Goal: Task Accomplishment & Management: Manage account settings

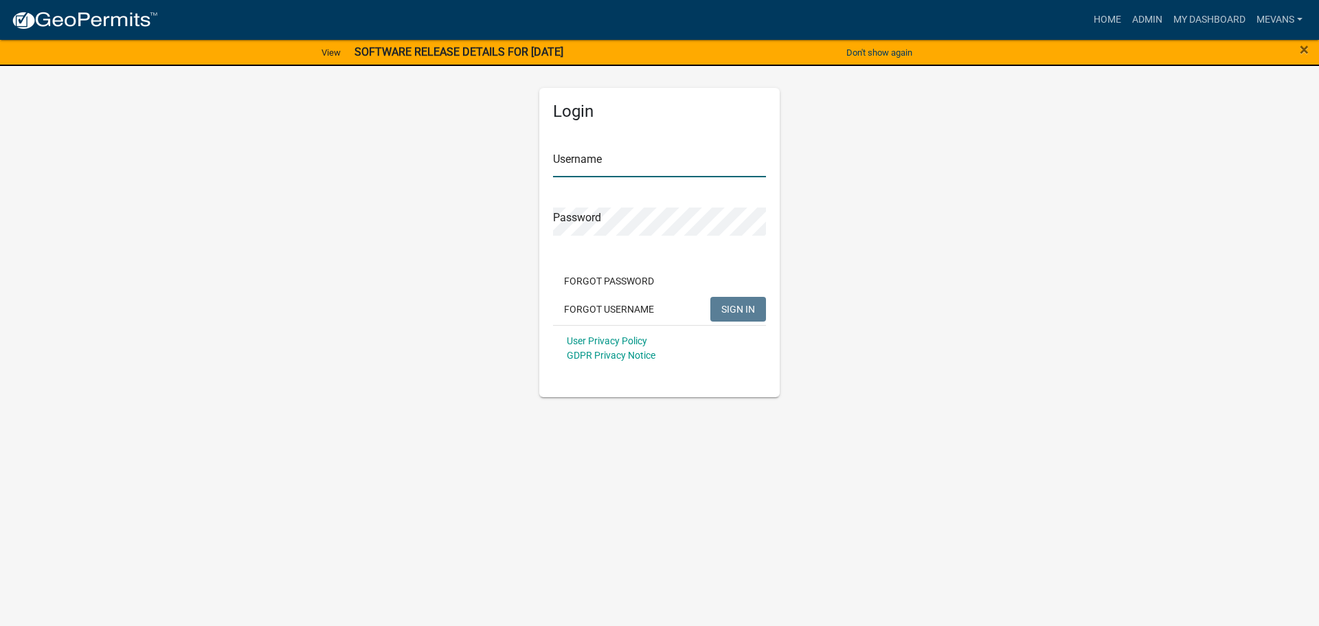
type input "Mevans"
click at [740, 306] on span "SIGN IN" at bounding box center [738, 308] width 34 height 11
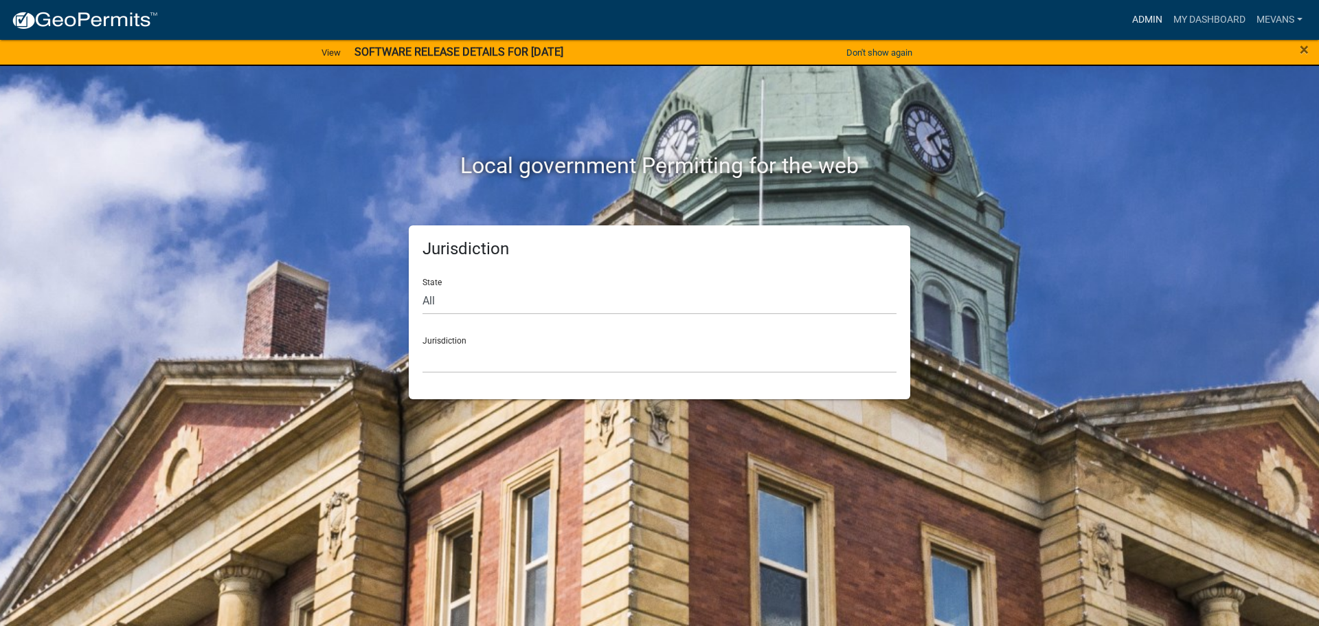
click at [1130, 19] on link "Admin" at bounding box center [1146, 20] width 41 height 26
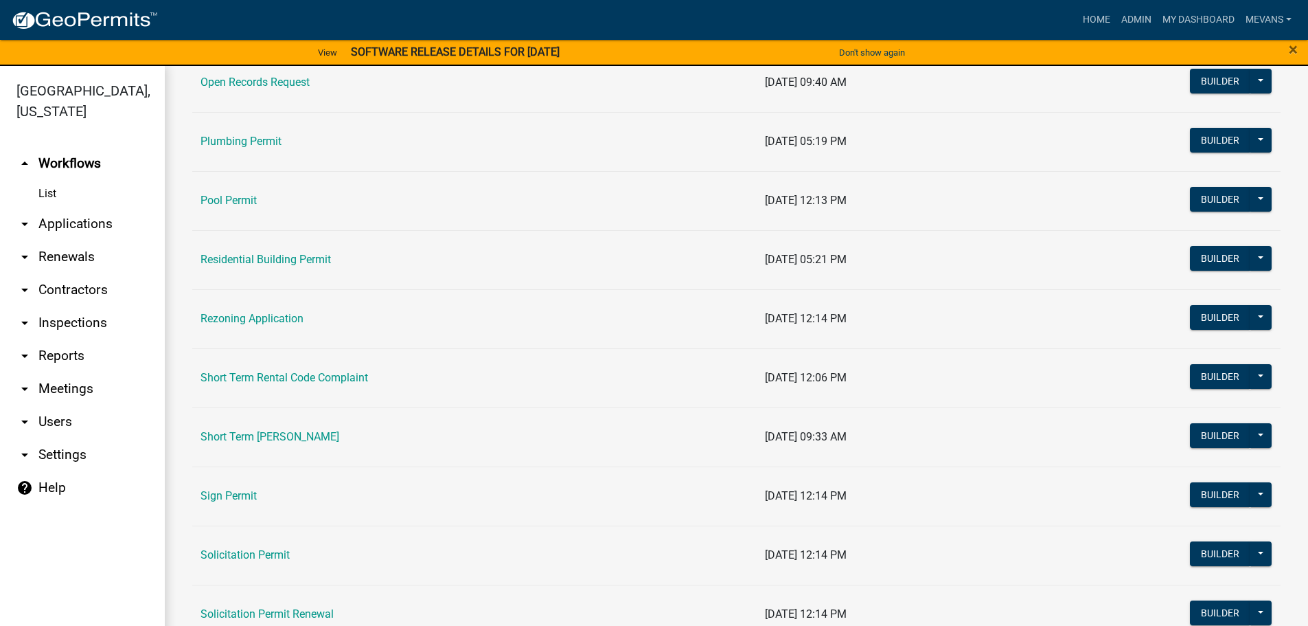
scroll to position [1511, 0]
click at [304, 436] on link "Short Term [PERSON_NAME]" at bounding box center [270, 435] width 139 height 13
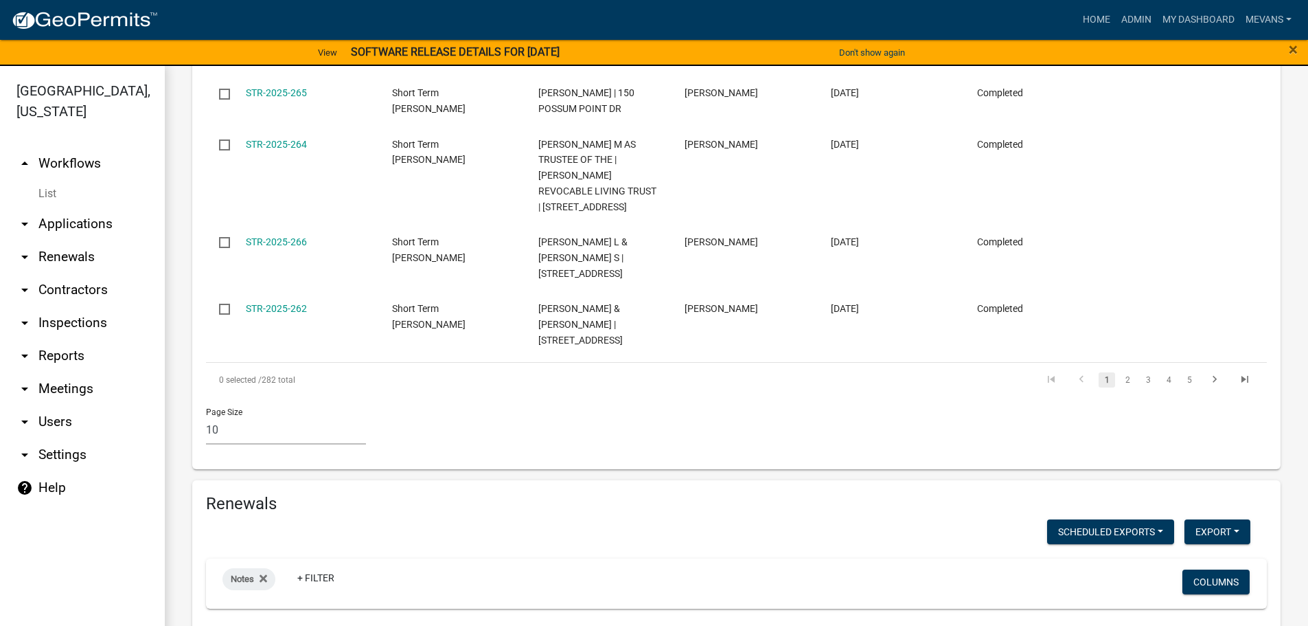
scroll to position [1343, 0]
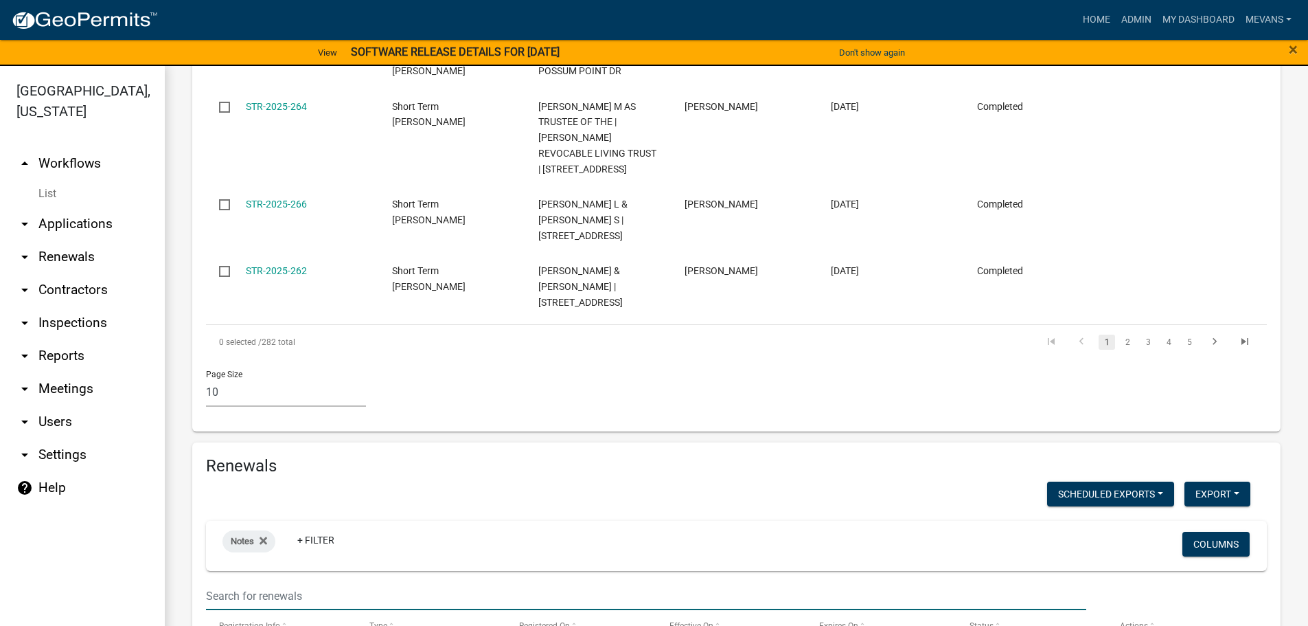
click at [294, 582] on input "text" at bounding box center [646, 596] width 880 height 28
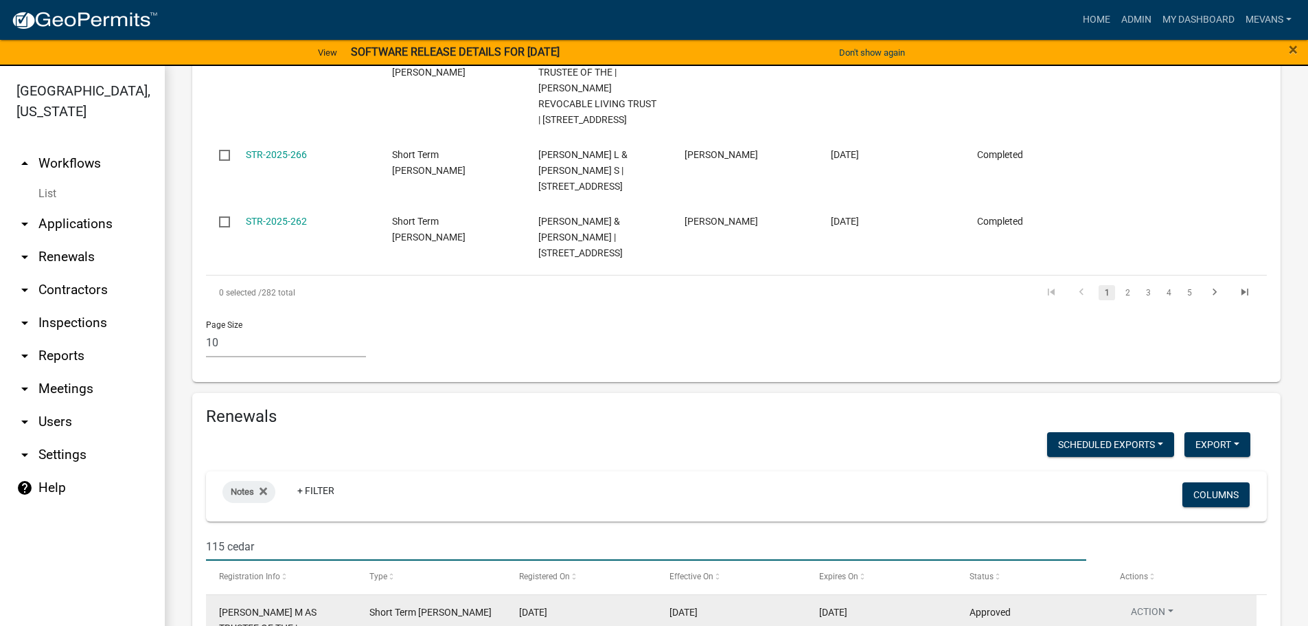
scroll to position [1444, 0]
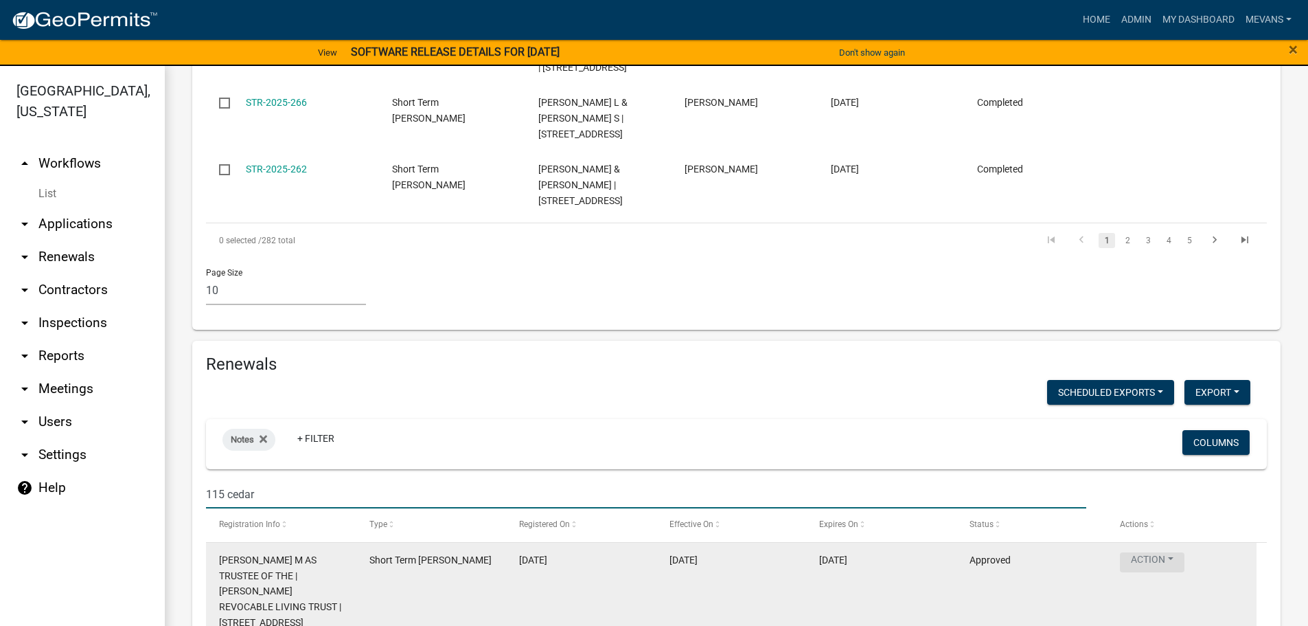
type input "115 cedar"
click at [1139, 552] on button "Action" at bounding box center [1152, 562] width 65 height 20
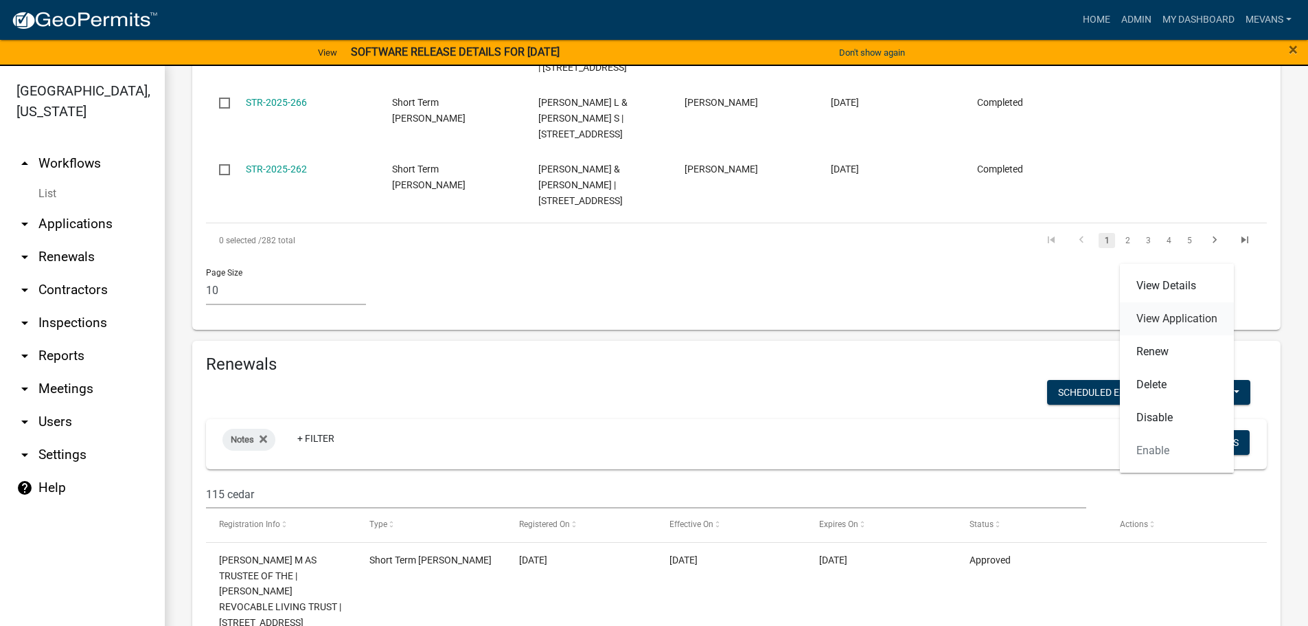
click at [1162, 312] on link "View Application" at bounding box center [1177, 318] width 114 height 33
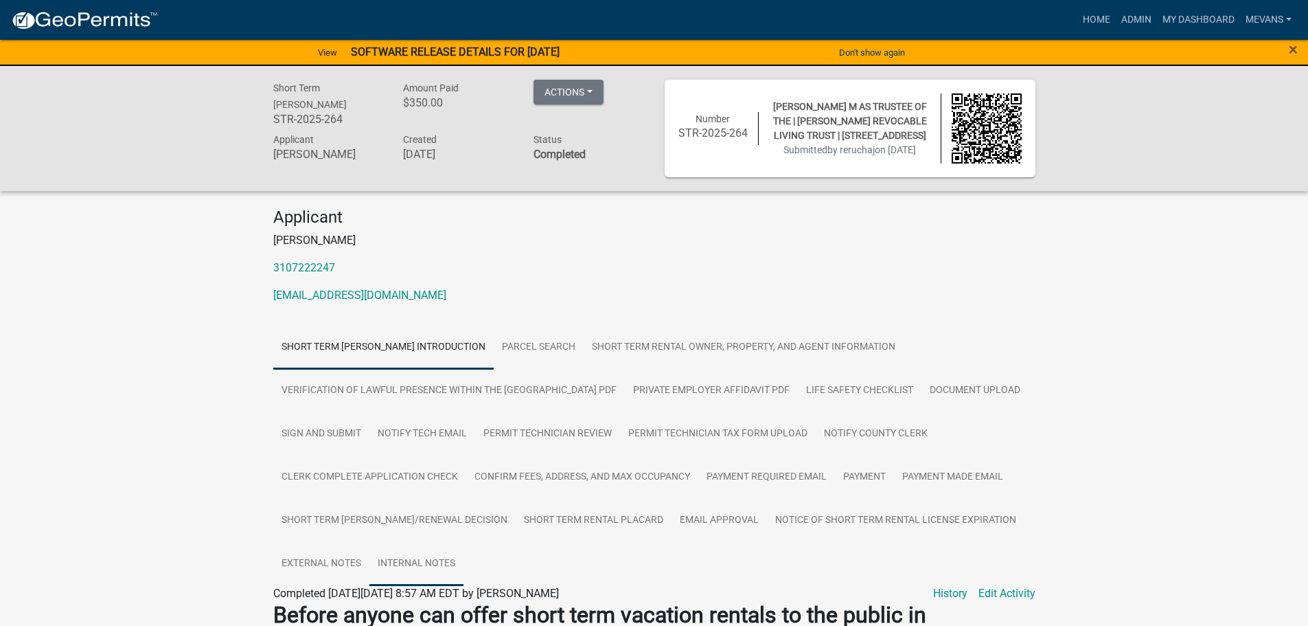
click at [464, 560] on link "Internal Notes" at bounding box center [416, 564] width 94 height 44
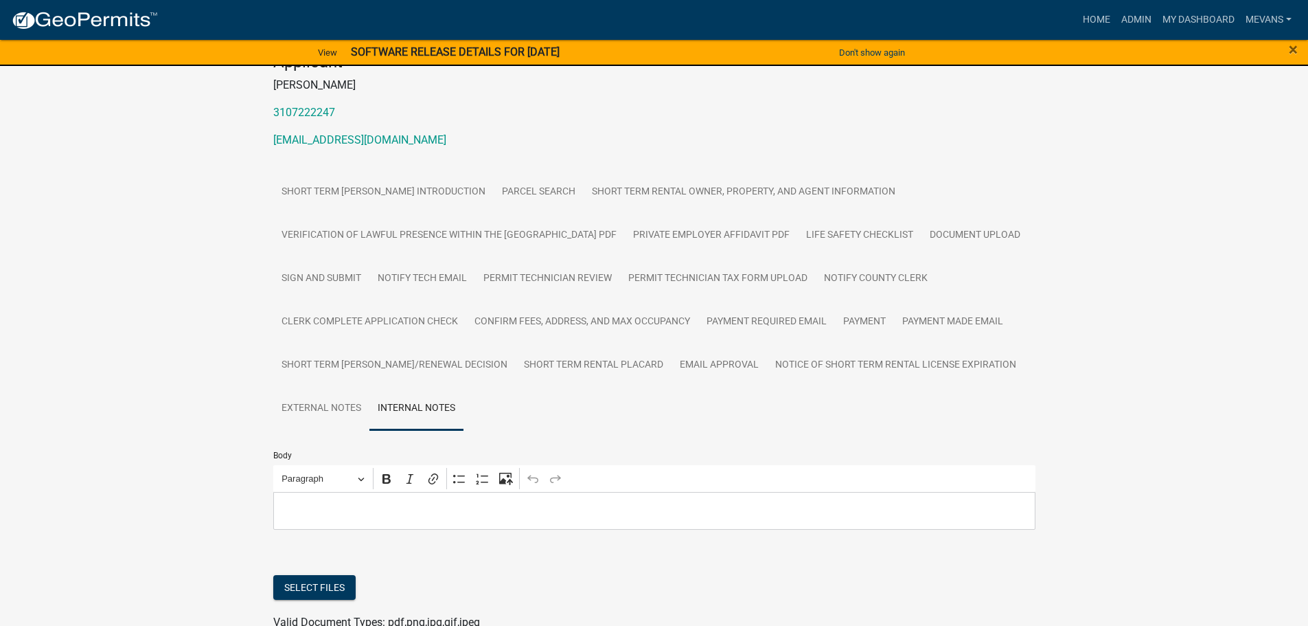
scroll to position [206, 0]
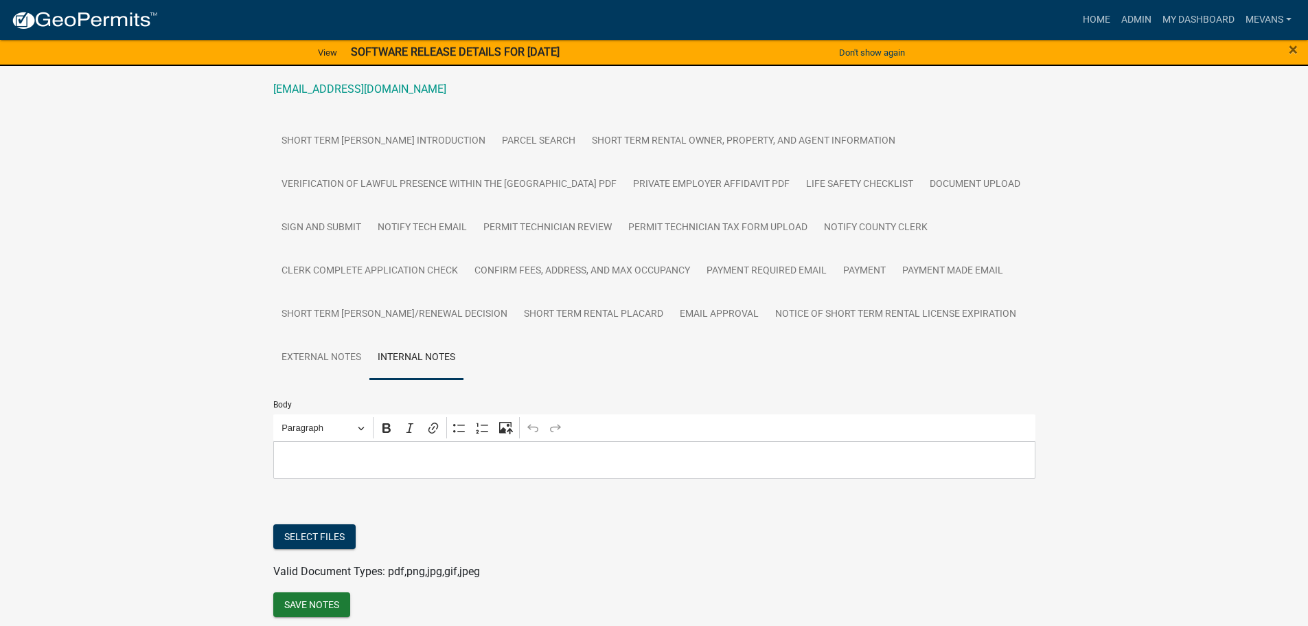
click at [331, 463] on p "Editor editing area: main. Press Alt+0 for help." at bounding box center [654, 459] width 748 height 16
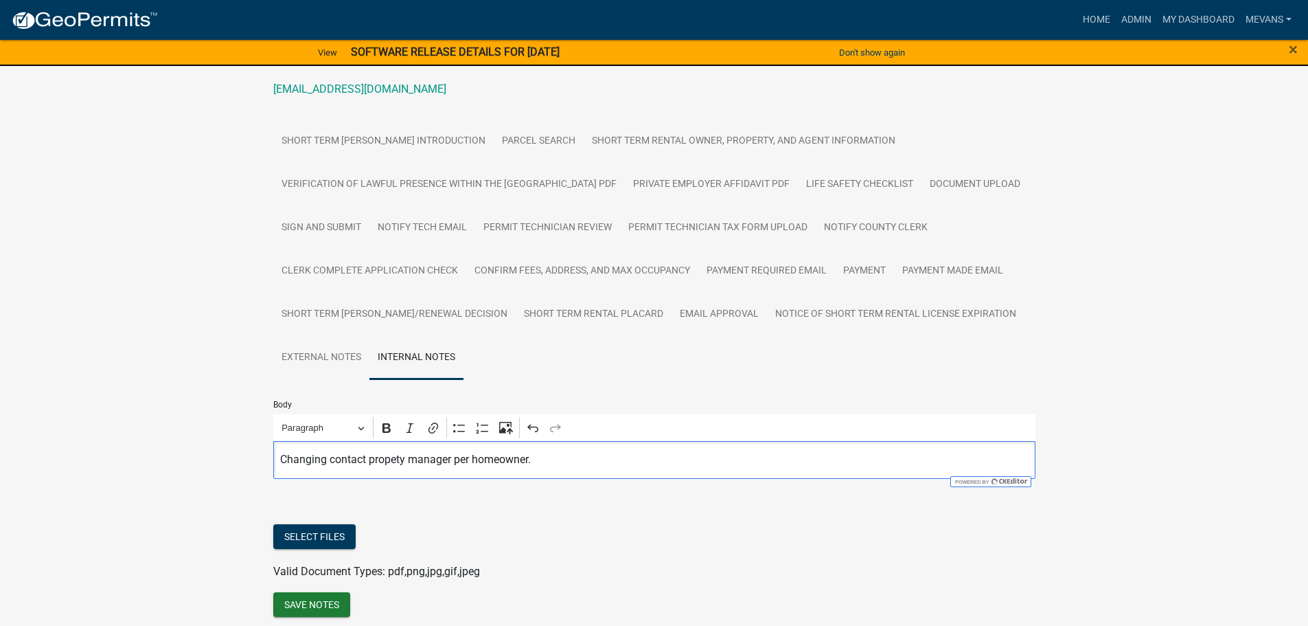
click at [396, 464] on p "Changing contact propety manager per homeowner." at bounding box center [654, 459] width 748 height 16
click at [602, 461] on p "Changing contact property manager per homeowner." at bounding box center [654, 459] width 748 height 16
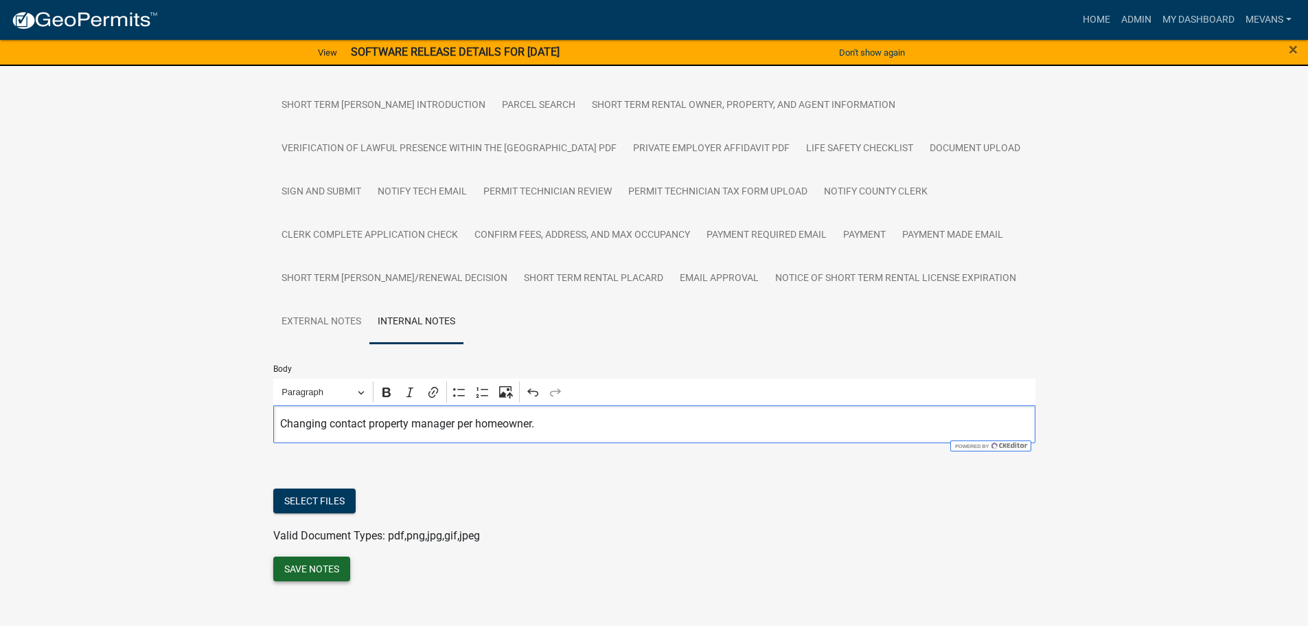
scroll to position [261, 0]
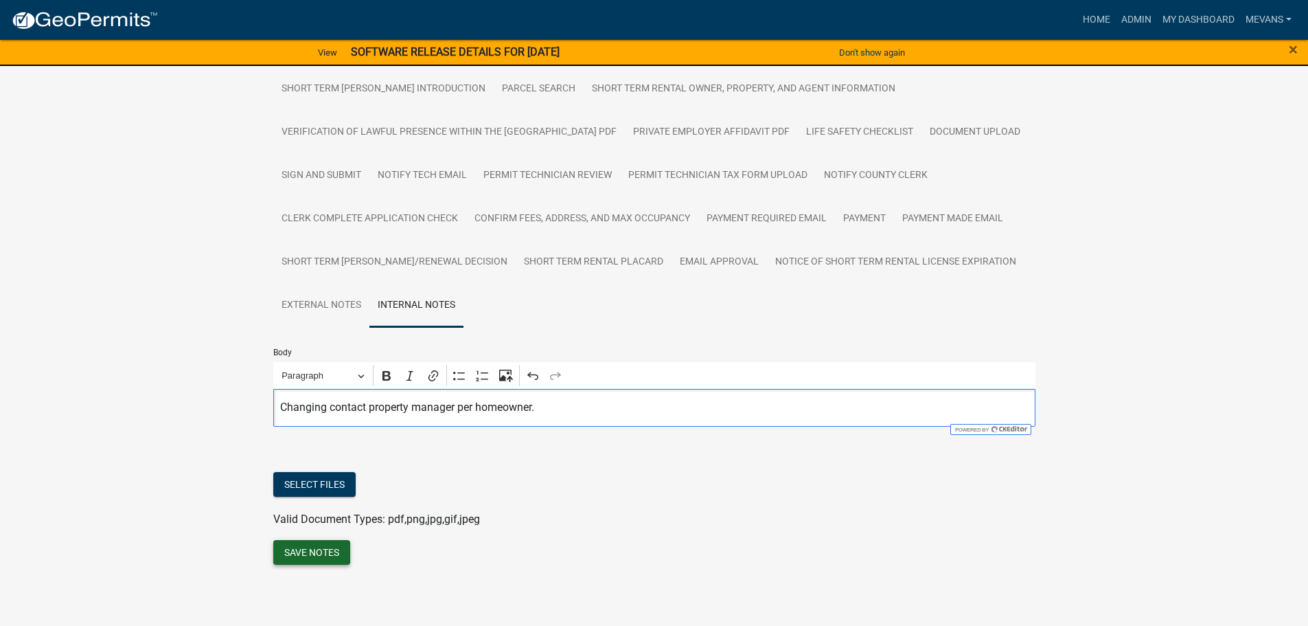
click at [301, 546] on button "Save Notes" at bounding box center [311, 552] width 77 height 25
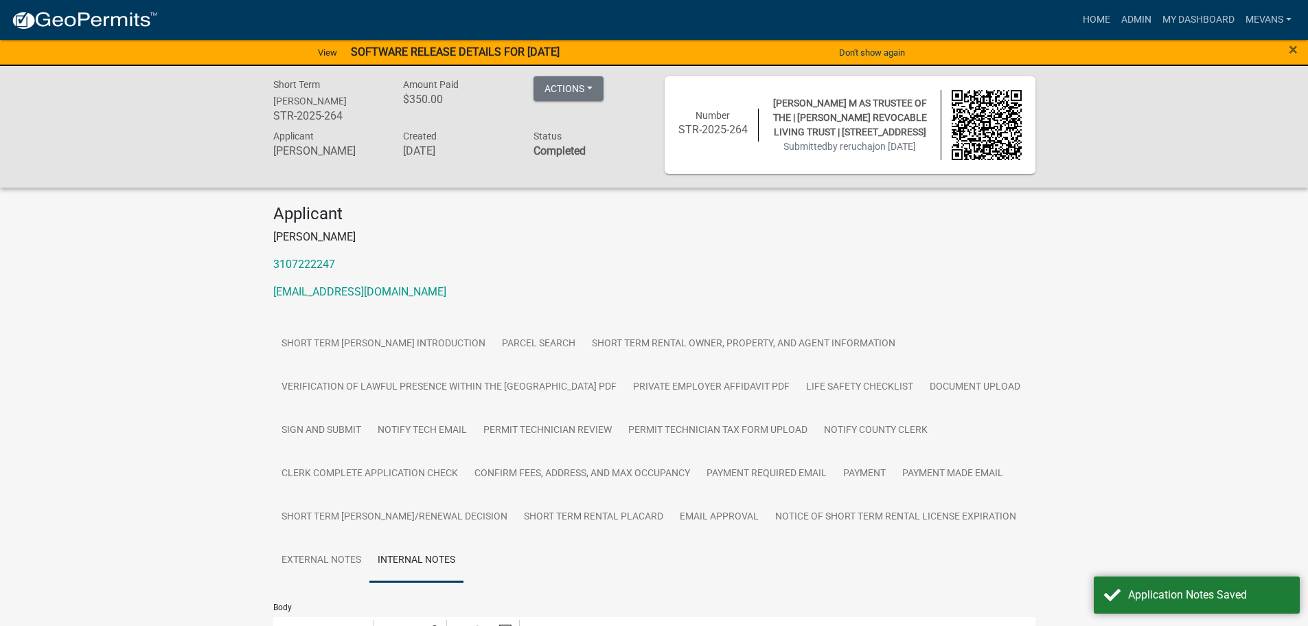
scroll to position [0, 0]
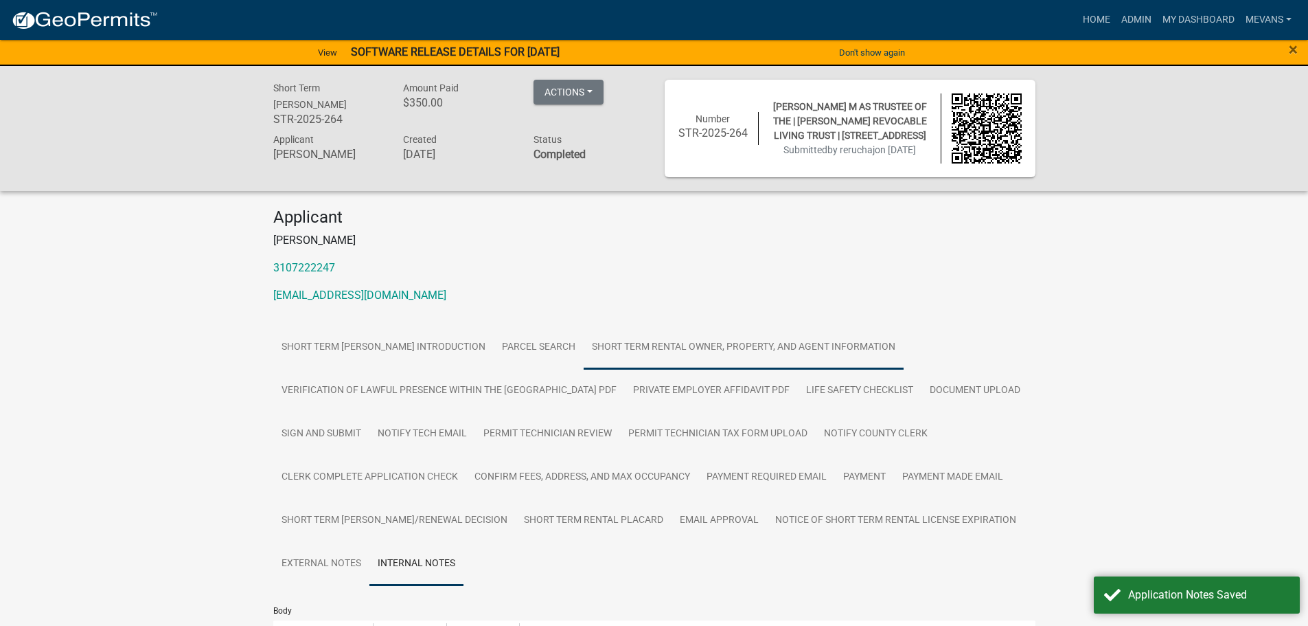
click at [727, 348] on link "Short Term Rental Owner, Property, and Agent Information" at bounding box center [744, 348] width 320 height 44
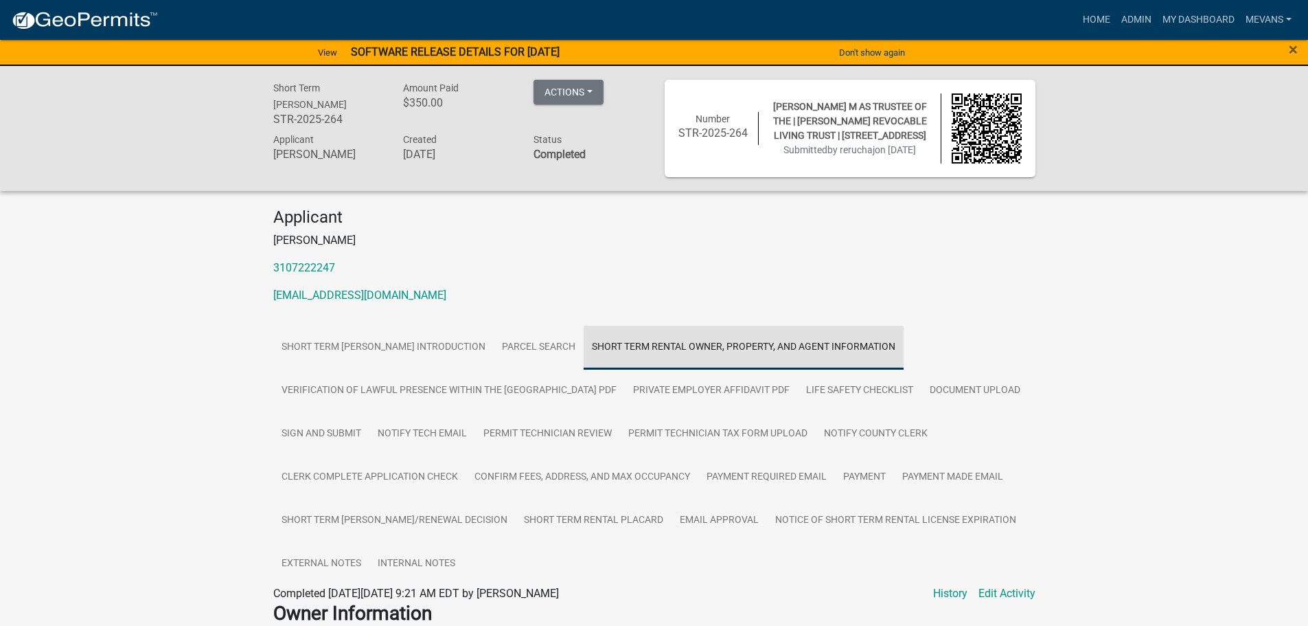
click at [740, 345] on link "Short Term Rental Owner, Property, and Agent Information" at bounding box center [744, 348] width 320 height 44
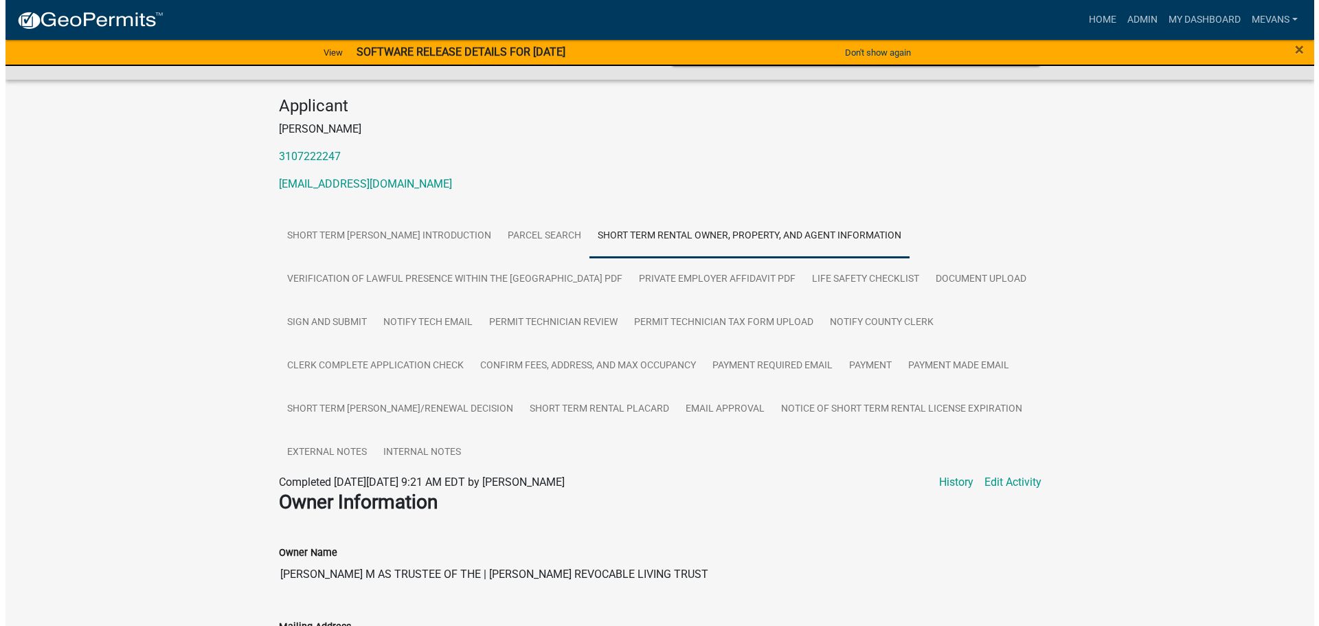
scroll to position [412, 0]
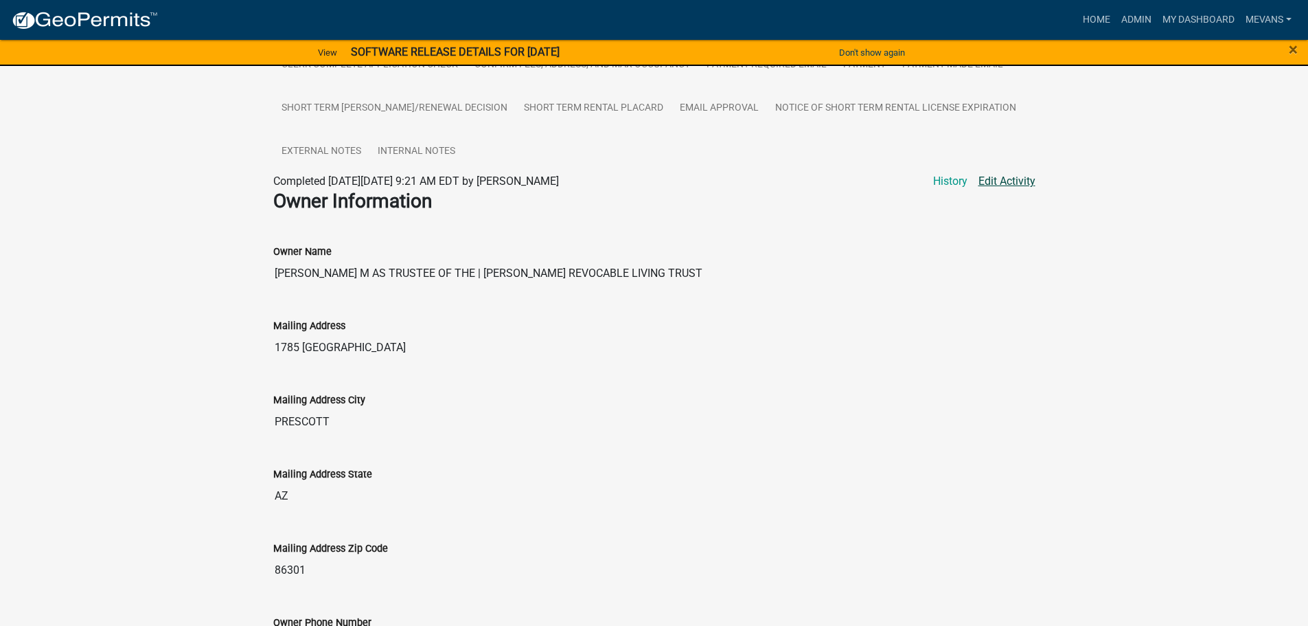
click at [1015, 185] on link "Edit Activity" at bounding box center [1007, 181] width 57 height 16
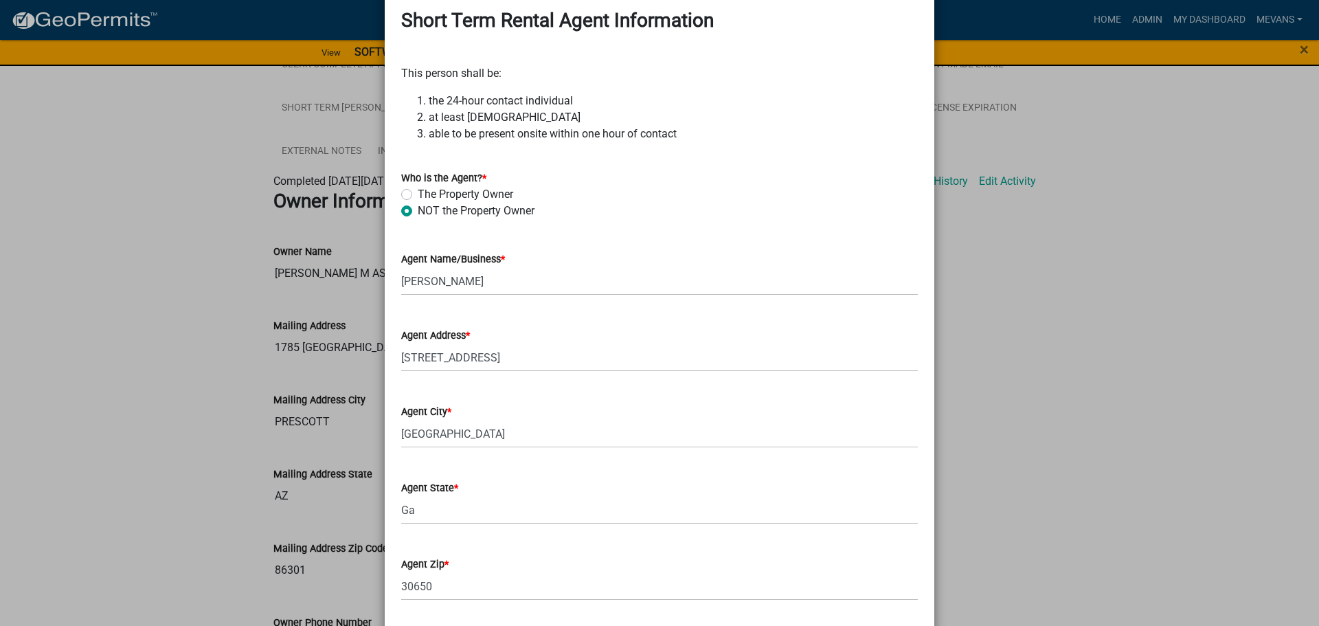
scroll to position [1717, 0]
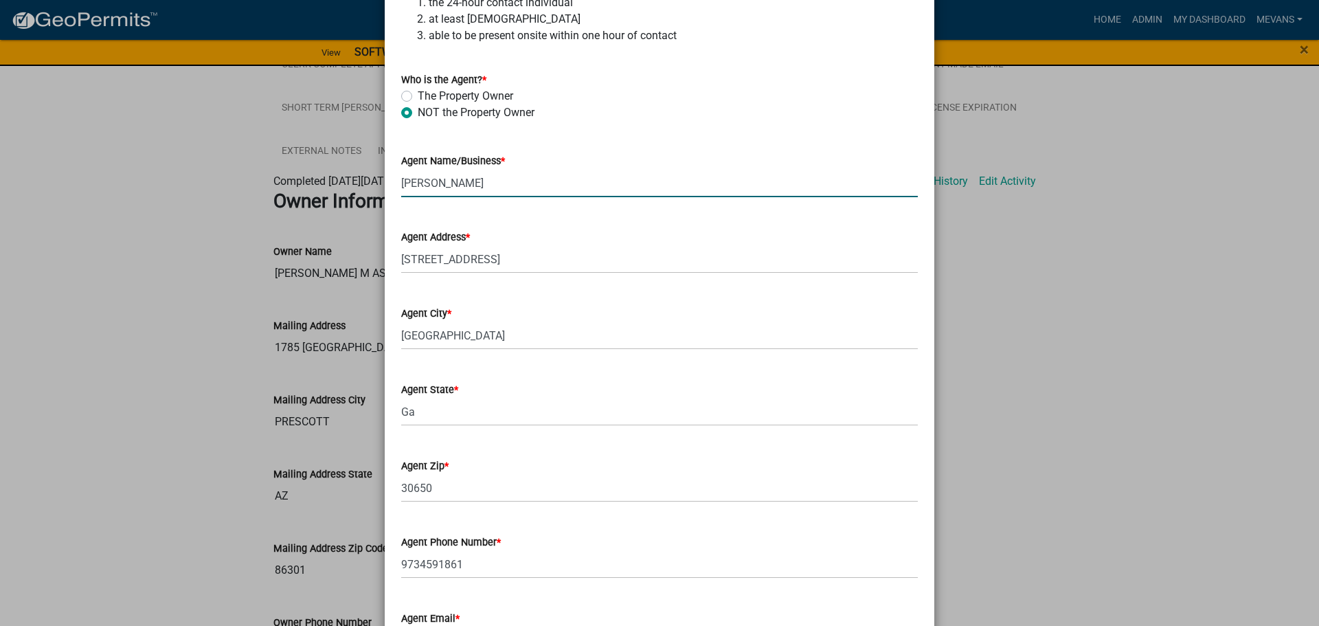
click at [496, 192] on input "[PERSON_NAME]" at bounding box center [659, 183] width 516 height 28
type input "M"
type input "[PERSON_NAME] [PERSON_NAME]"
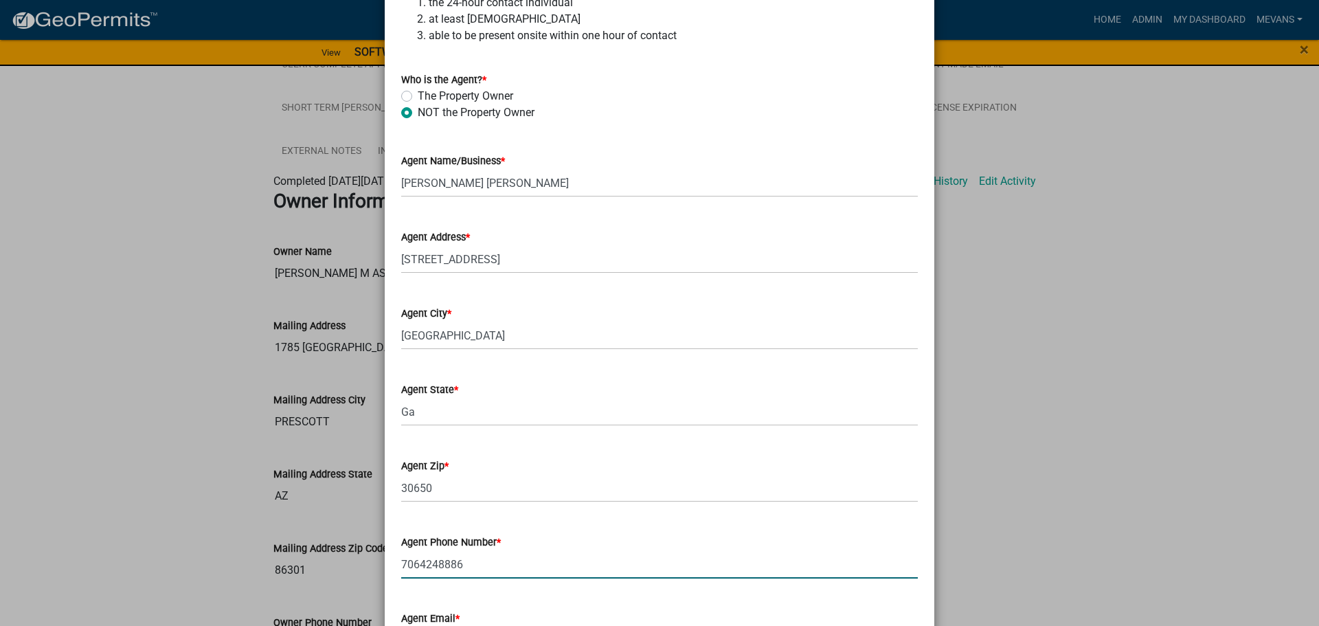
type input "7064248886"
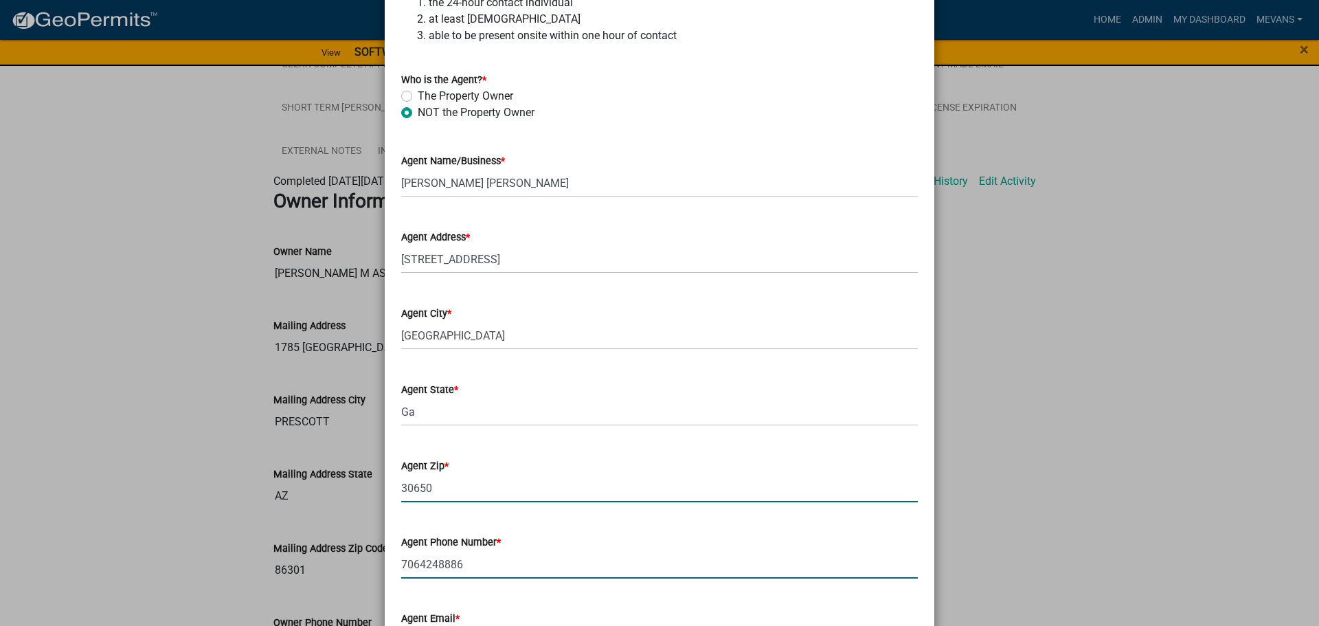
click at [461, 487] on input "30650" at bounding box center [659, 488] width 516 height 28
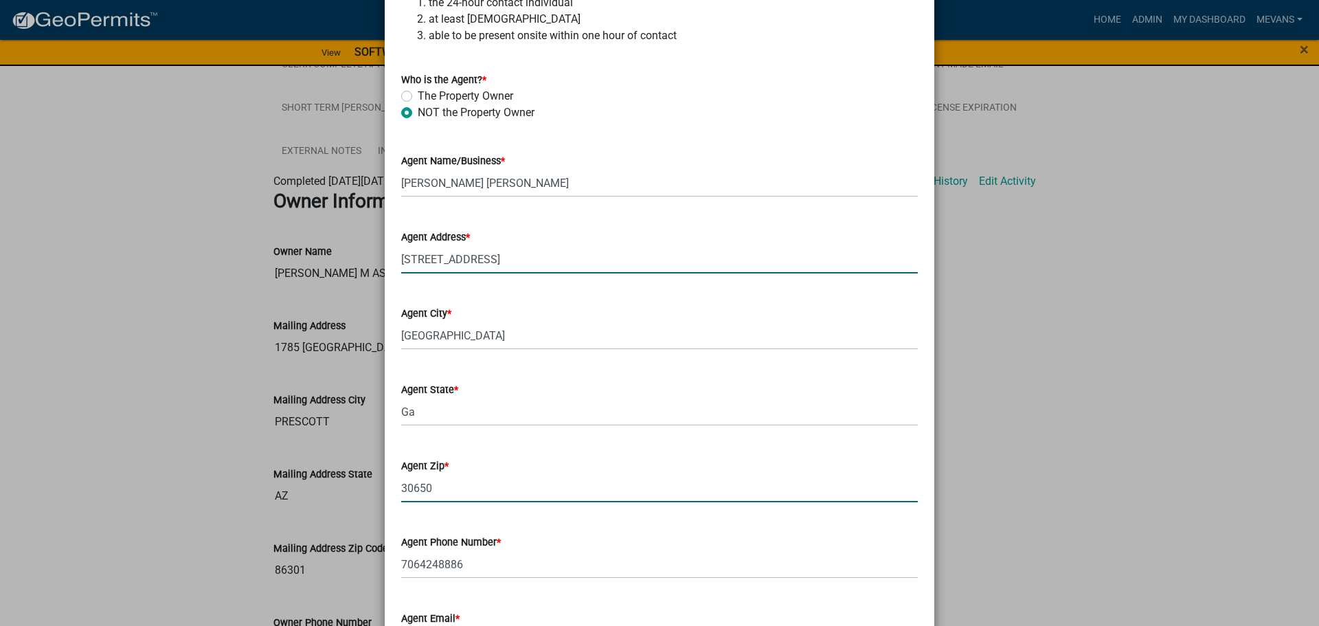
click at [578, 268] on input "[STREET_ADDRESS]" at bounding box center [659, 259] width 516 height 28
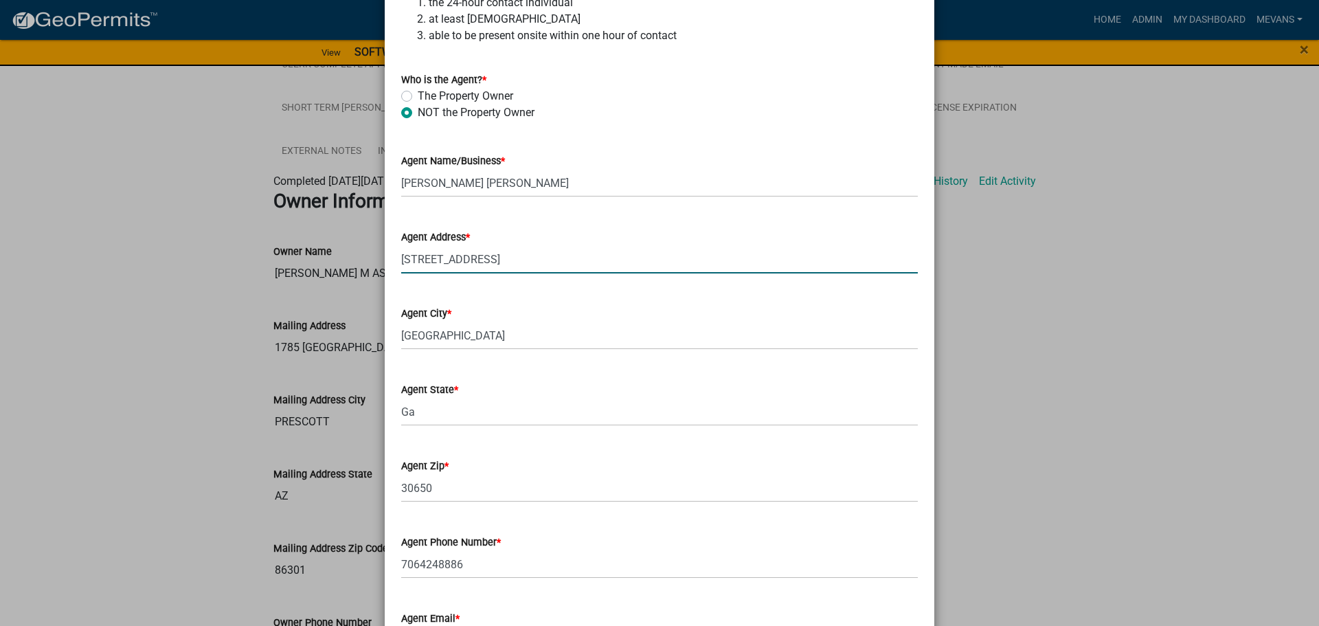
type input "[STREET_ADDRESS]"
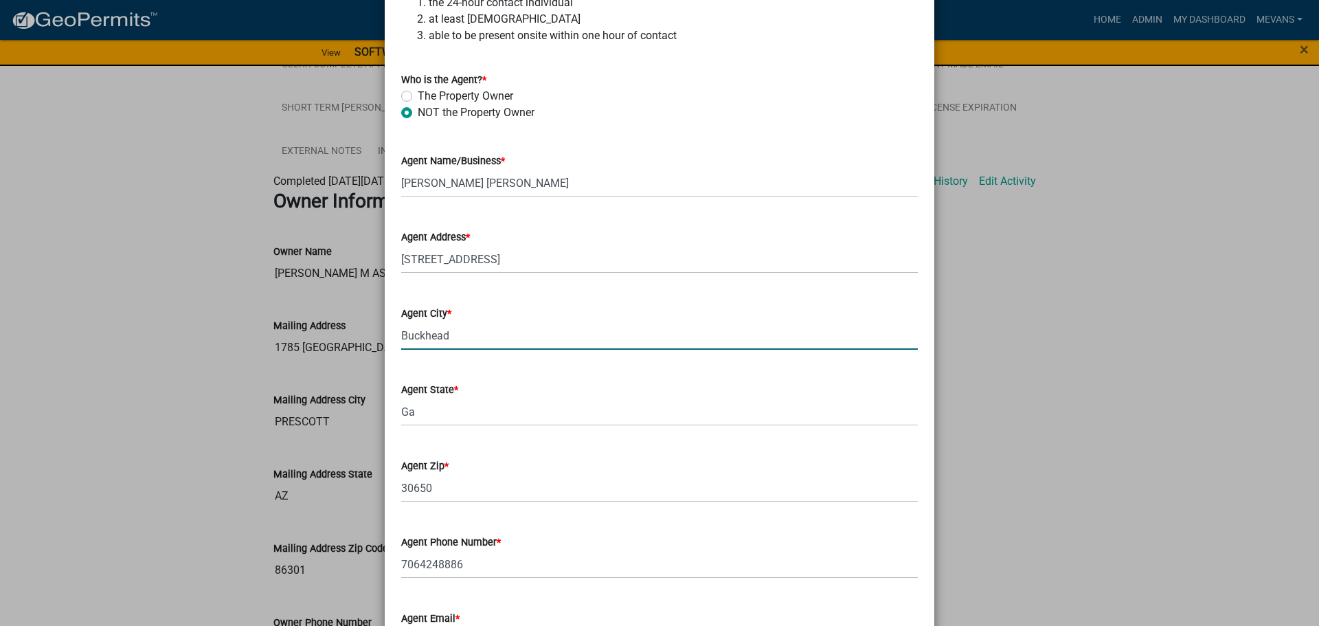
type input "Buckhead"
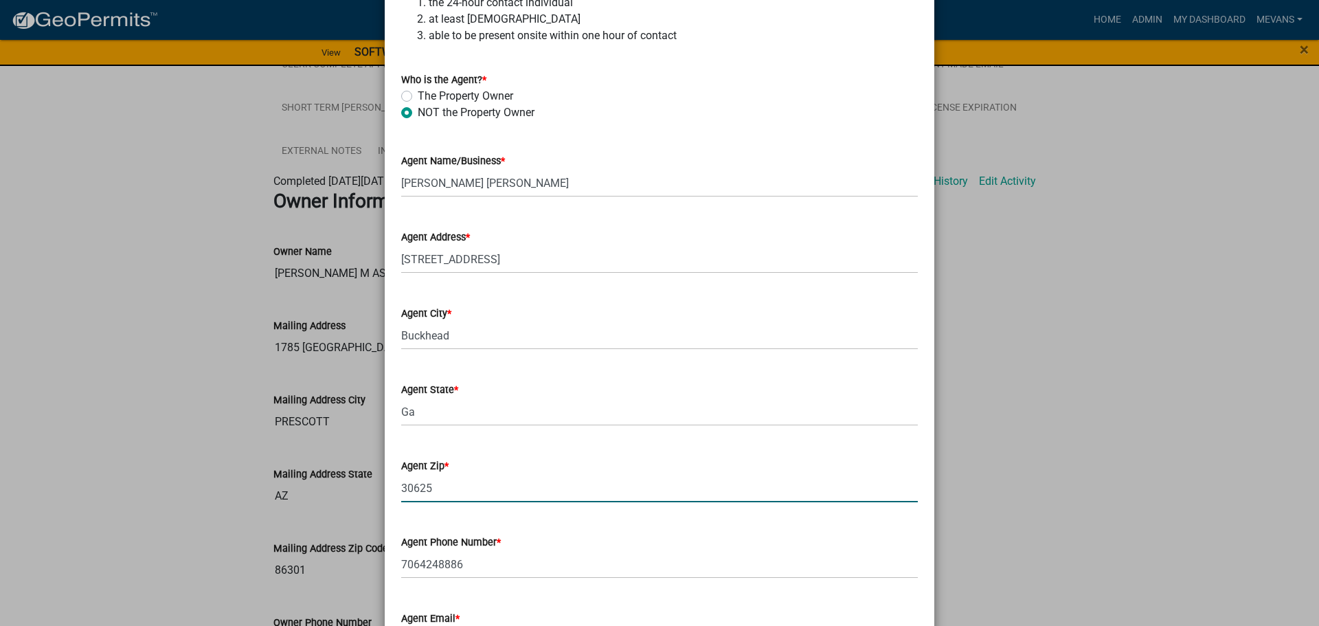
type input "30625"
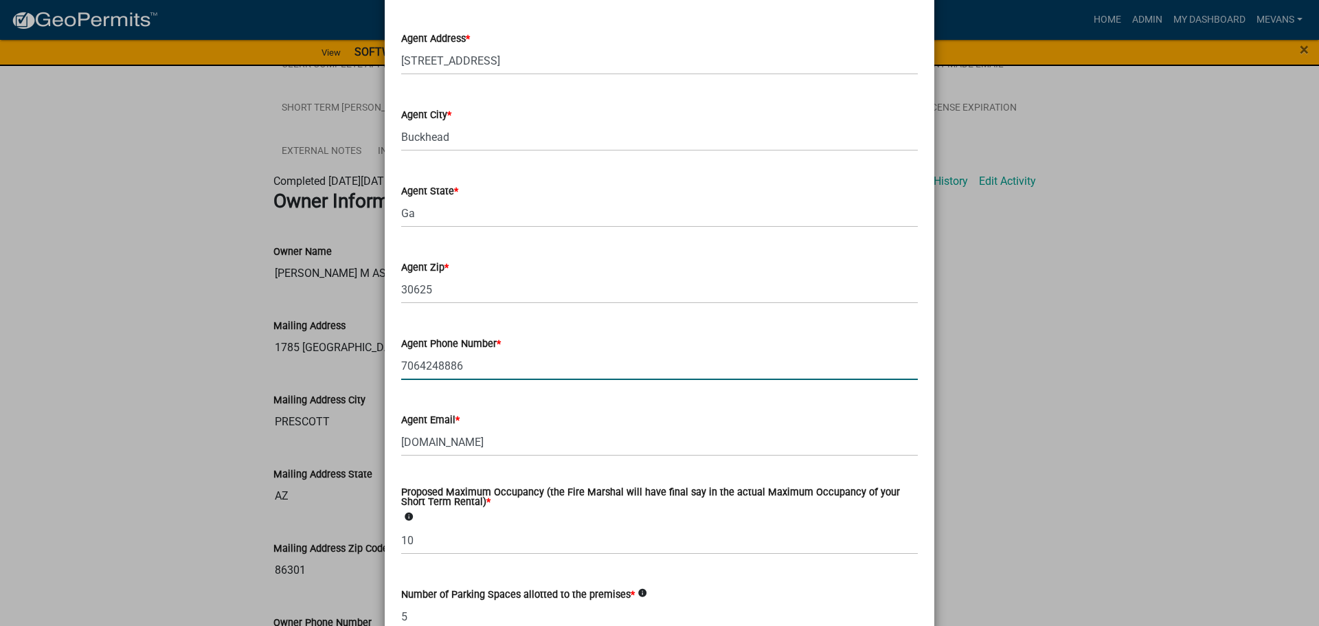
scroll to position [1923, 0]
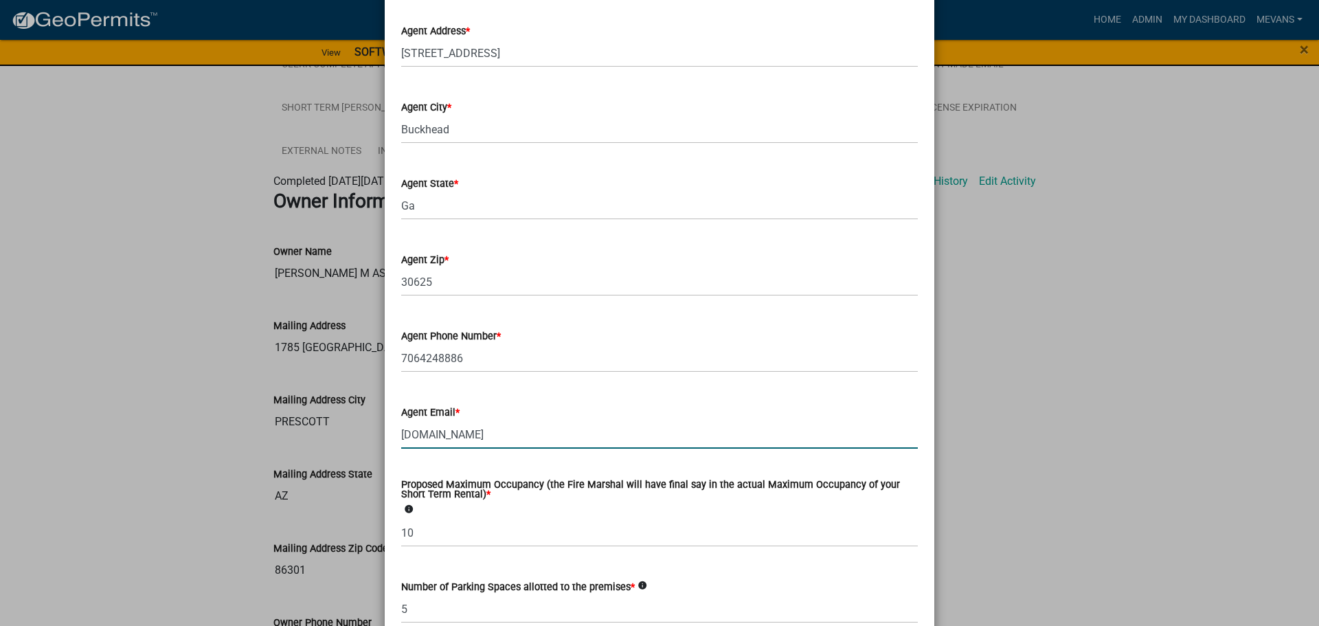
drag, startPoint x: 489, startPoint y: 424, endPoint x: 497, endPoint y: 434, distance: 12.8
click at [497, 434] on input "[DOMAIN_NAME]" at bounding box center [659, 434] width 516 height 28
type input "r"
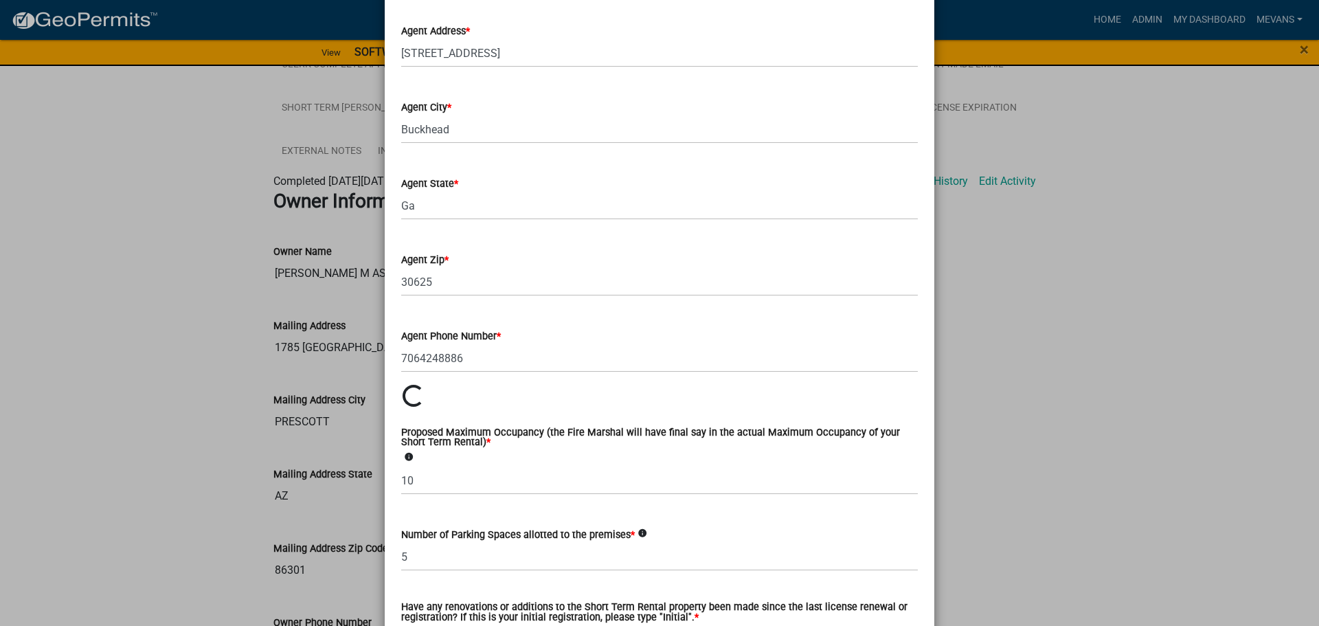
scroll to position [1, 0]
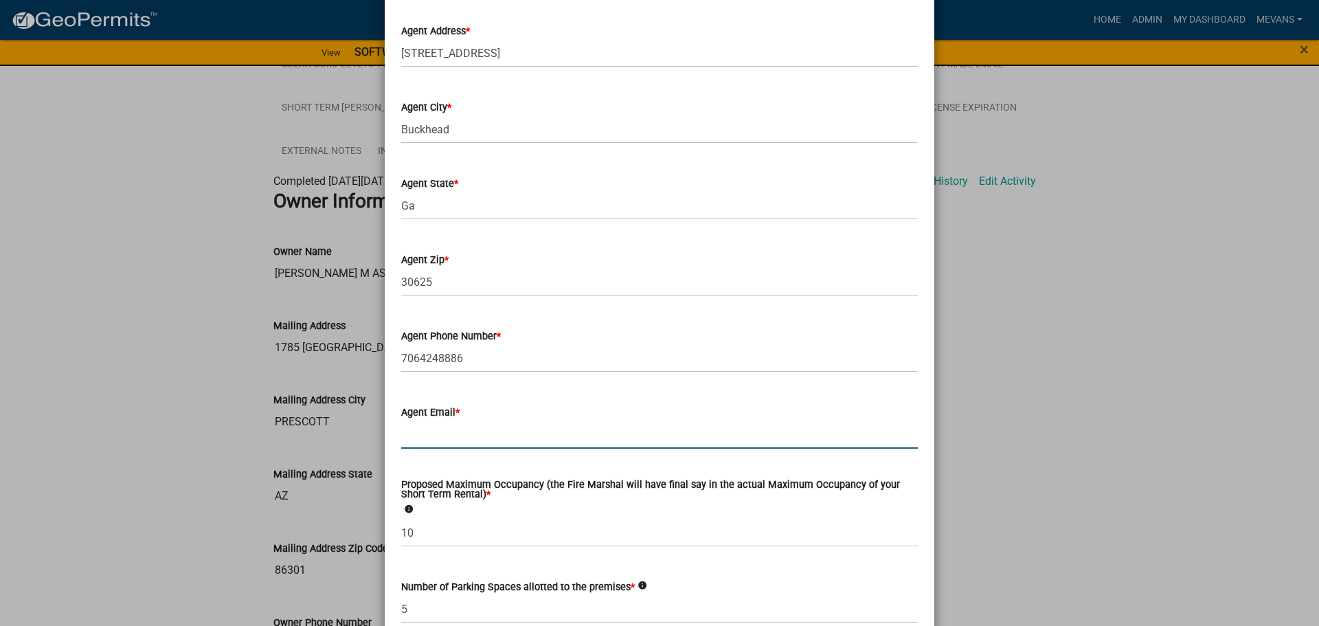
click at [415, 439] on input "Agent Email *" at bounding box center [659, 434] width 516 height 28
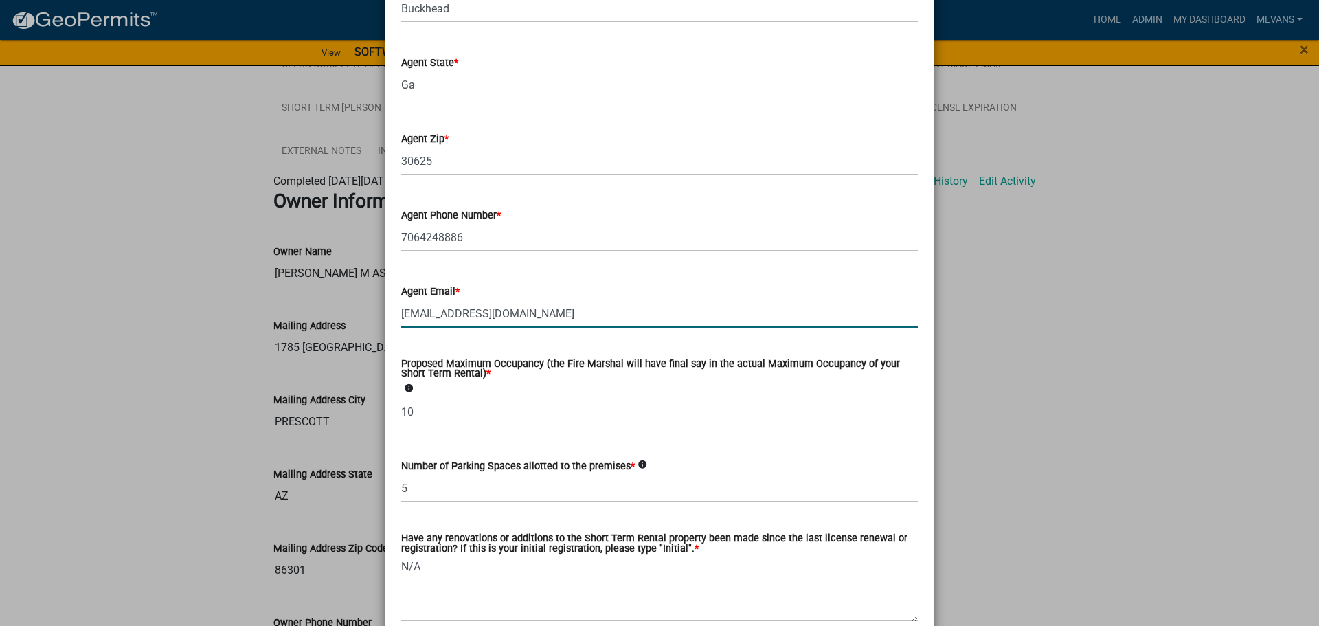
scroll to position [2138, 0]
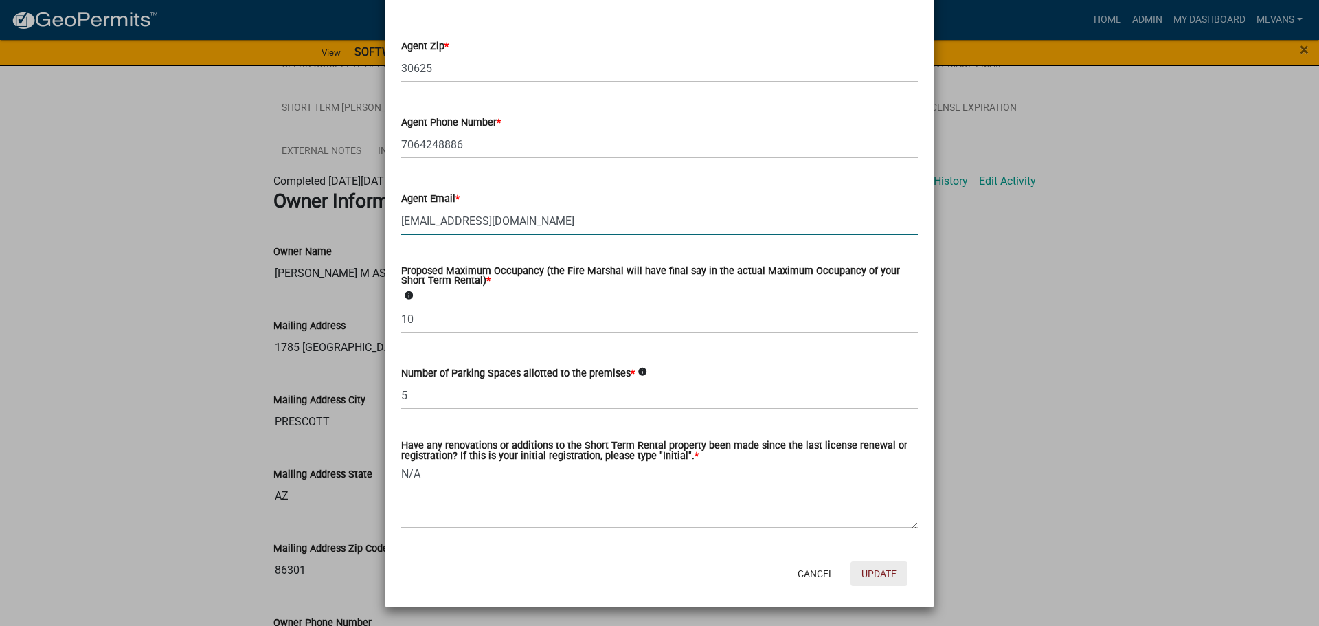
type input "[EMAIL_ADDRESS][DOMAIN_NAME]"
click at [871, 573] on button "Update" at bounding box center [878, 573] width 57 height 25
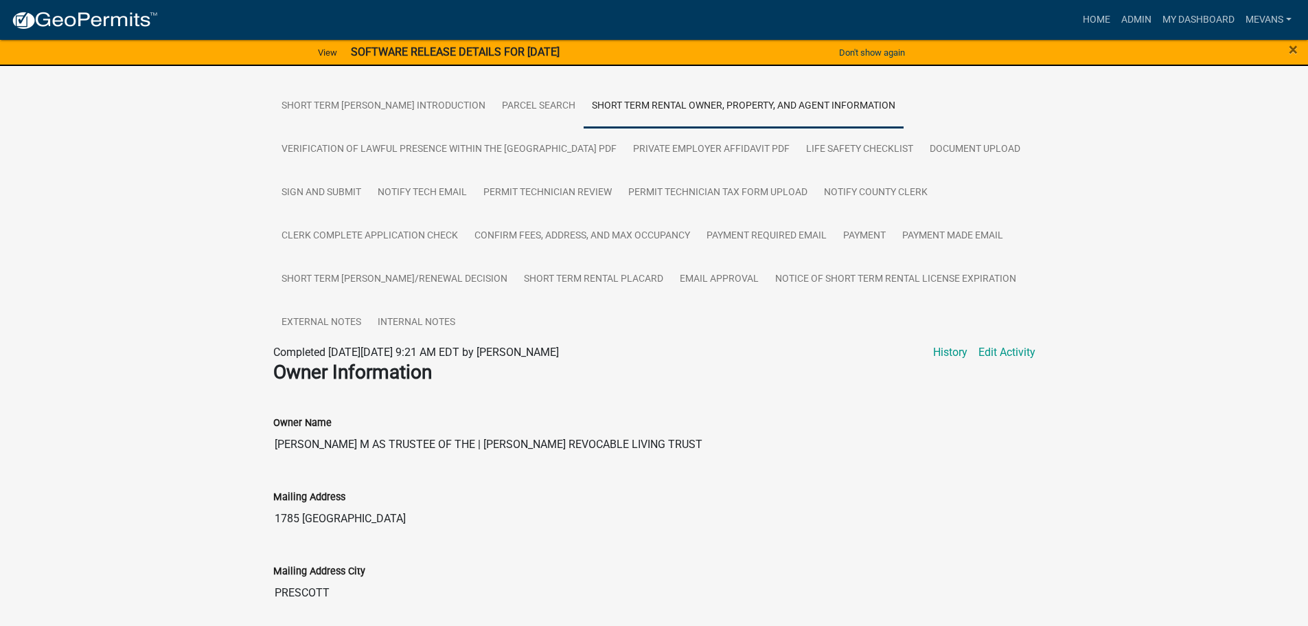
scroll to position [0, 0]
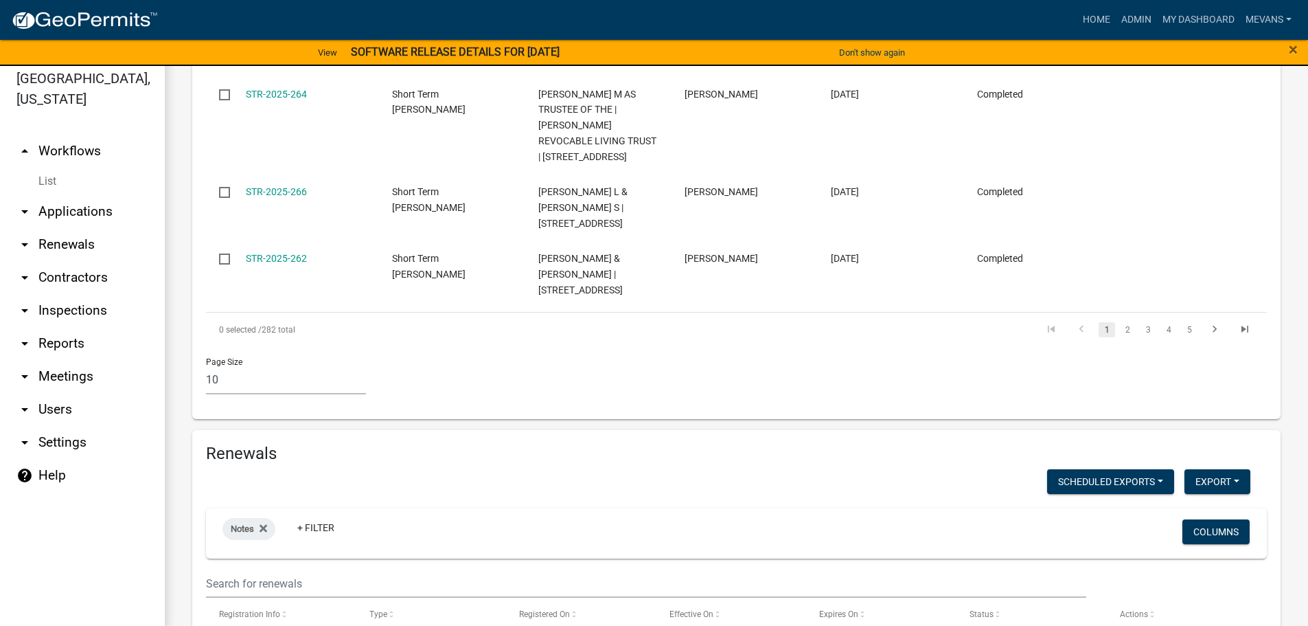
scroll to position [16, 0]
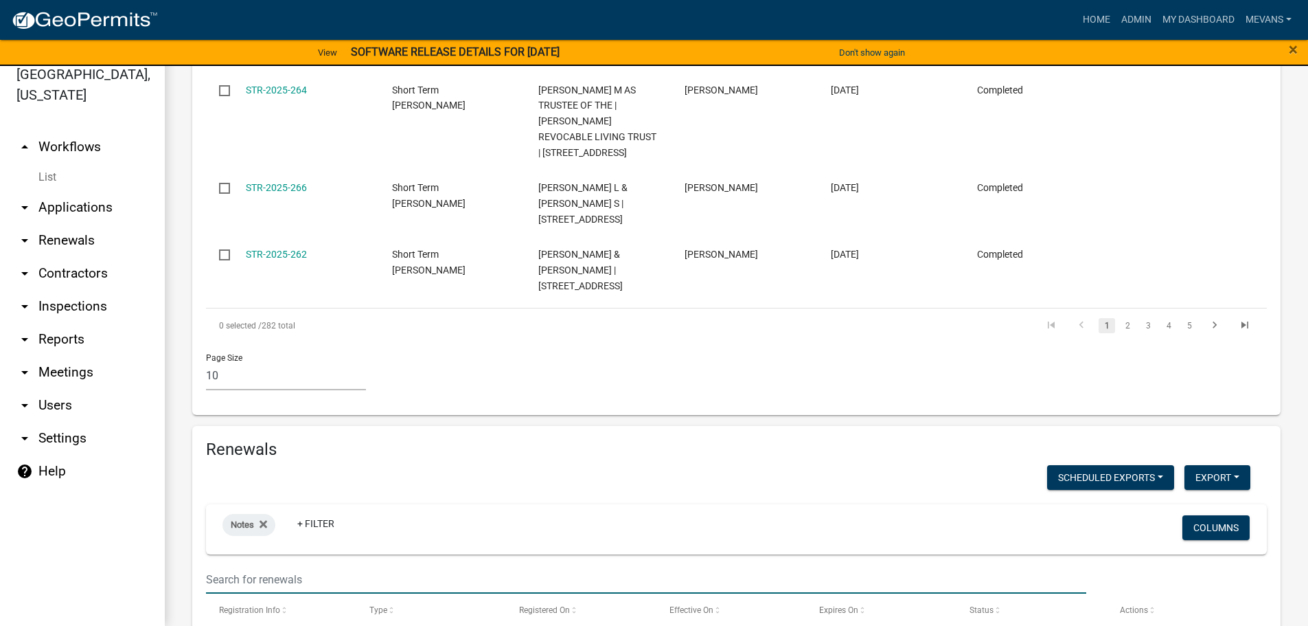
click at [352, 565] on input "text" at bounding box center [646, 579] width 880 height 28
type input "1"
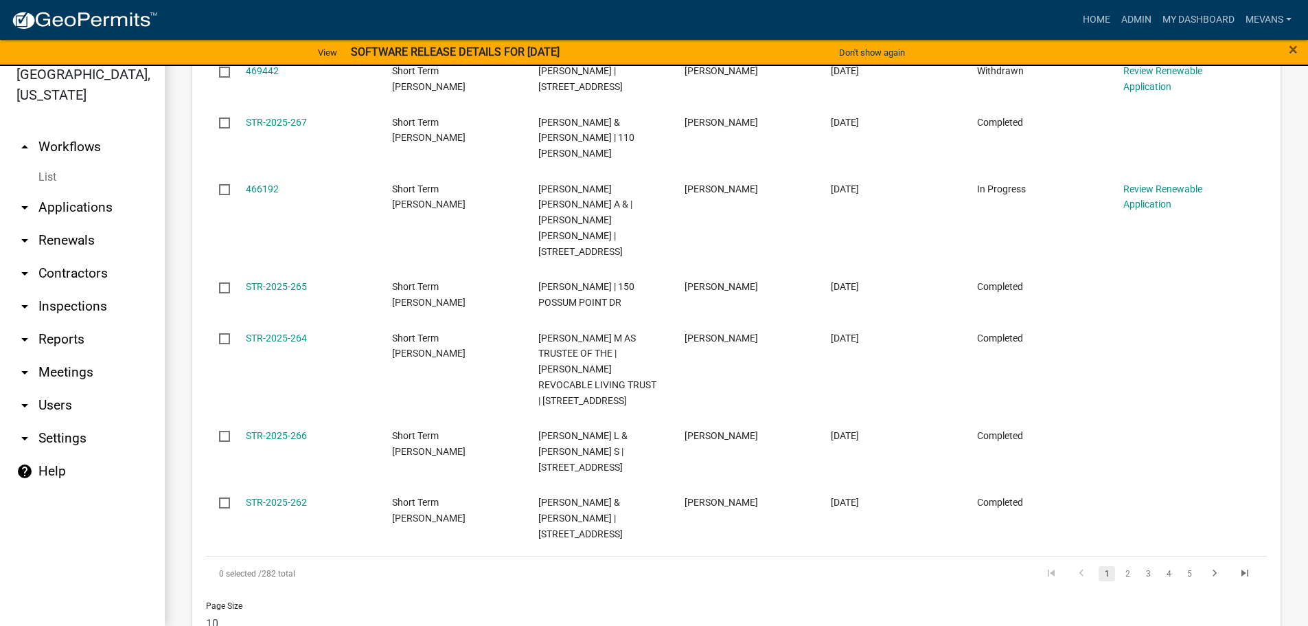
scroll to position [862, 0]
